Goal: Task Accomplishment & Management: Use online tool/utility

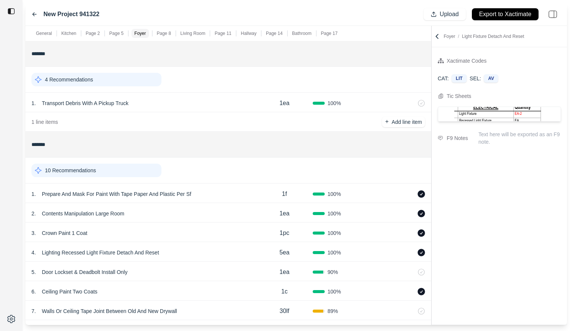
scroll to position [462, 0]
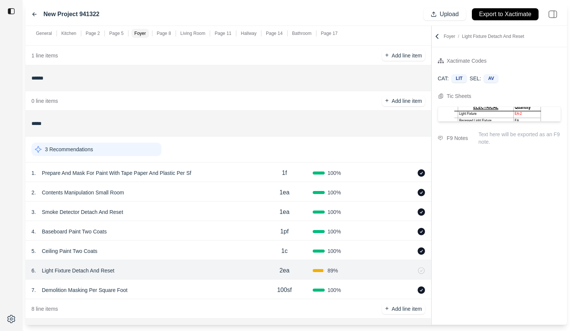
click at [199, 203] on div "3 . Smoke Detector Detach And Reset 1ea 100 %" at bounding box center [228, 210] width 406 height 19
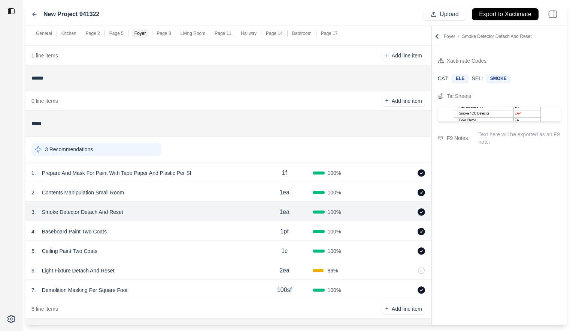
click at [199, 194] on div "2 . Contents Manipulation Small Room" at bounding box center [143, 192] width 225 height 10
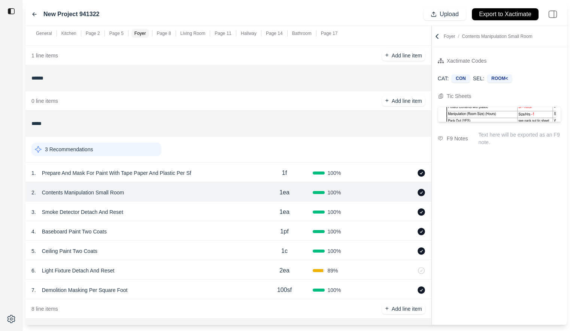
click at [209, 173] on div "1 . Prepare And Mask For Paint With Tape Paper And Plastic Per Sf" at bounding box center [143, 173] width 225 height 10
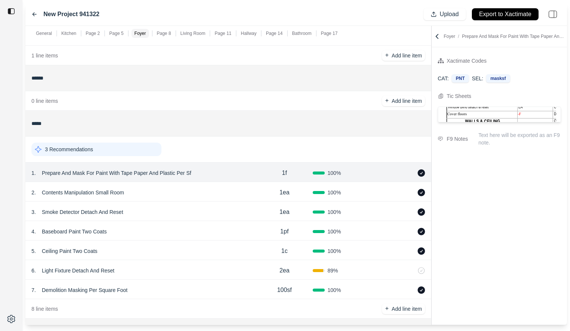
click at [129, 154] on div "3 Recommendations" at bounding box center [96, 148] width 130 height 13
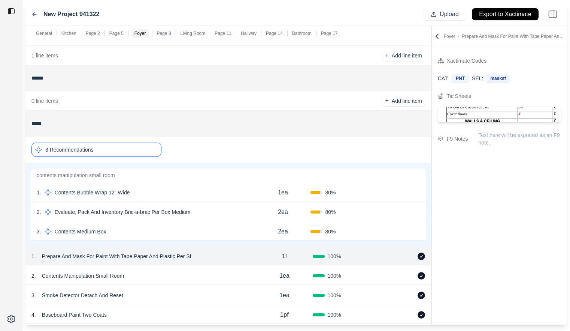
click at [186, 193] on div "1 . Contents Bubble Wrap 12" Wide" at bounding box center [146, 192] width 219 height 10
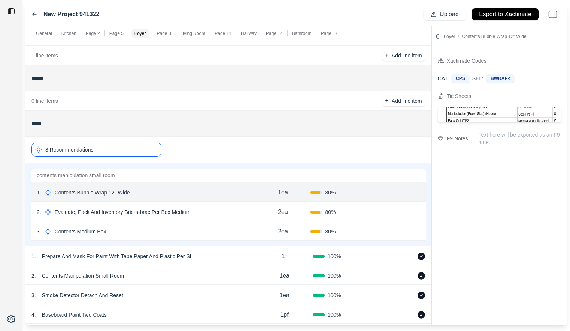
click at [218, 221] on div "3 . Contents Medium Box 2ea 80 % Confirm" at bounding box center [228, 230] width 395 height 19
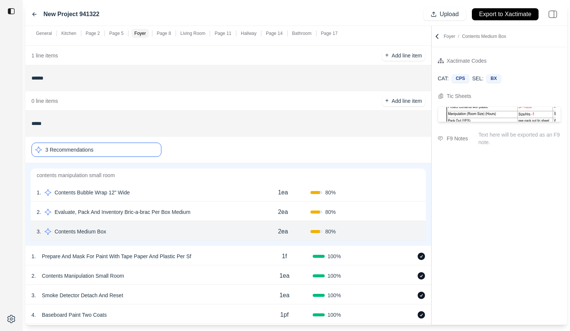
click at [434, 33] on icon at bounding box center [437, 36] width 7 height 7
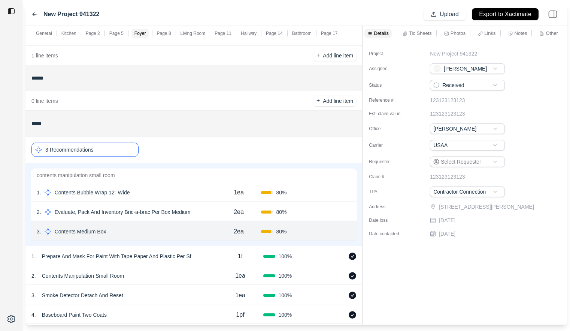
click at [363, 34] on div "General Kitchen Page 2 Page 5 Foyer Page 8 Living Room Page 11 Hallway Page 14 …" at bounding box center [296, 175] width 542 height 299
click at [483, 31] on div "Links" at bounding box center [486, 33] width 21 height 9
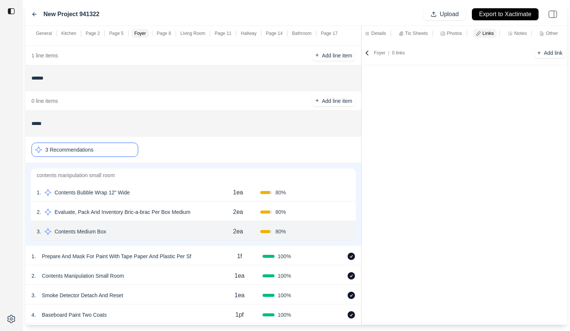
click at [406, 32] on p "Tic Sheets" at bounding box center [416, 33] width 23 height 6
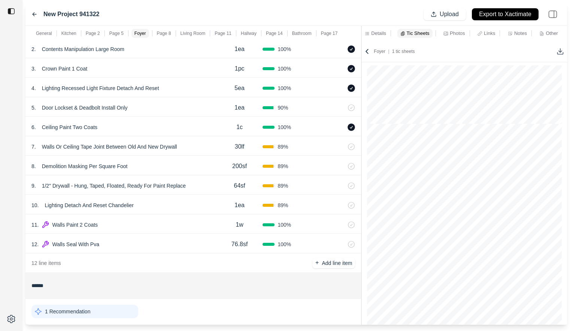
scroll to position [0, 0]
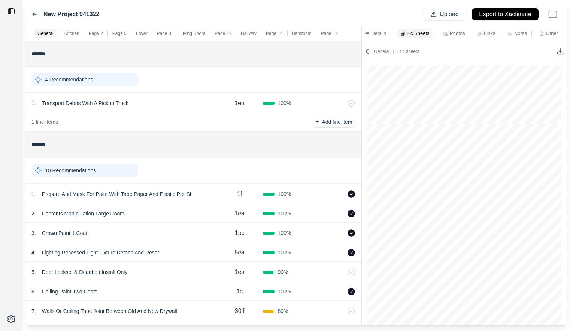
click at [196, 216] on div "2 . Contents Manipulation Large Room" at bounding box center [123, 213] width 185 height 10
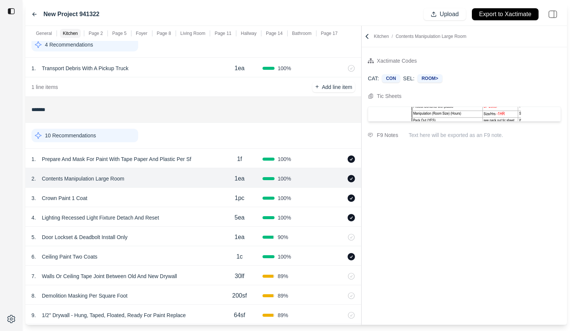
scroll to position [39, 0]
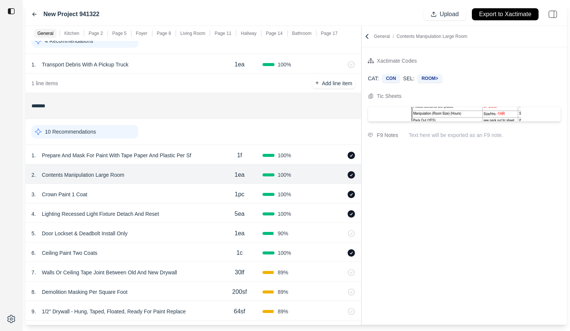
click at [197, 275] on div "7 . Walls Or Ceiling Tape Joint Between Old And New Drywall" at bounding box center [123, 272] width 185 height 10
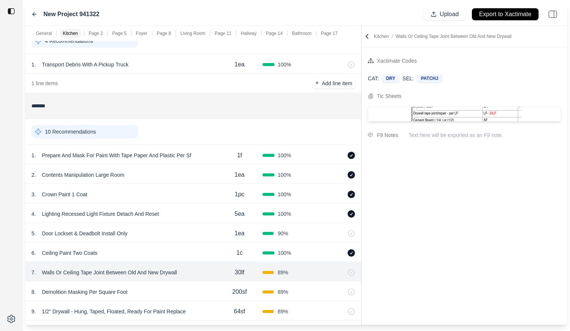
click at [197, 286] on div "8 . Demolition Masking Per Square Foot 200sf 89 %" at bounding box center [193, 290] width 336 height 19
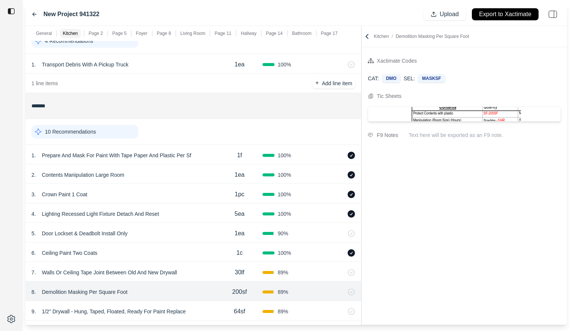
click at [210, 159] on div "1 . Prepare And Mask For Paint With Tape Paper And Plastic Per Sf" at bounding box center [123, 155] width 185 height 10
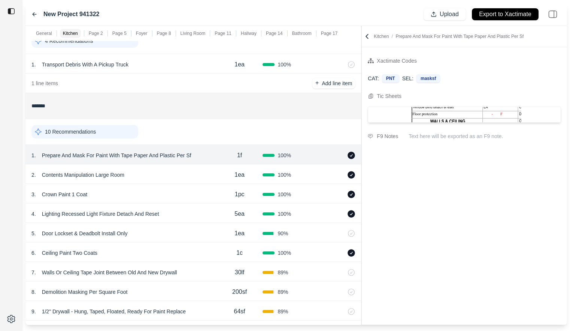
click at [203, 180] on div "2 . Contents Manipulation Large Room" at bounding box center [123, 174] width 185 height 10
